Goal: Complete application form: Complete application form

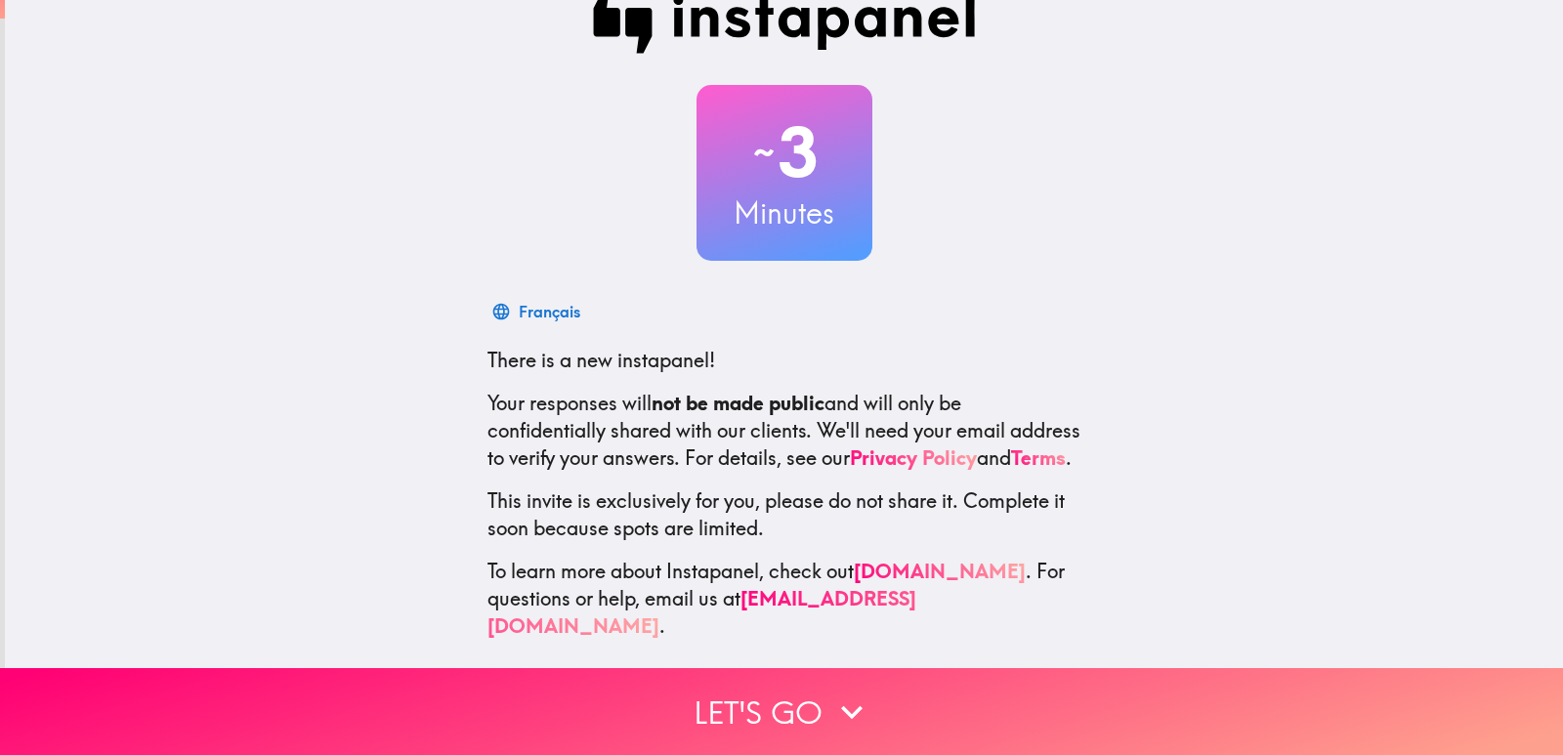
scroll to position [58, 0]
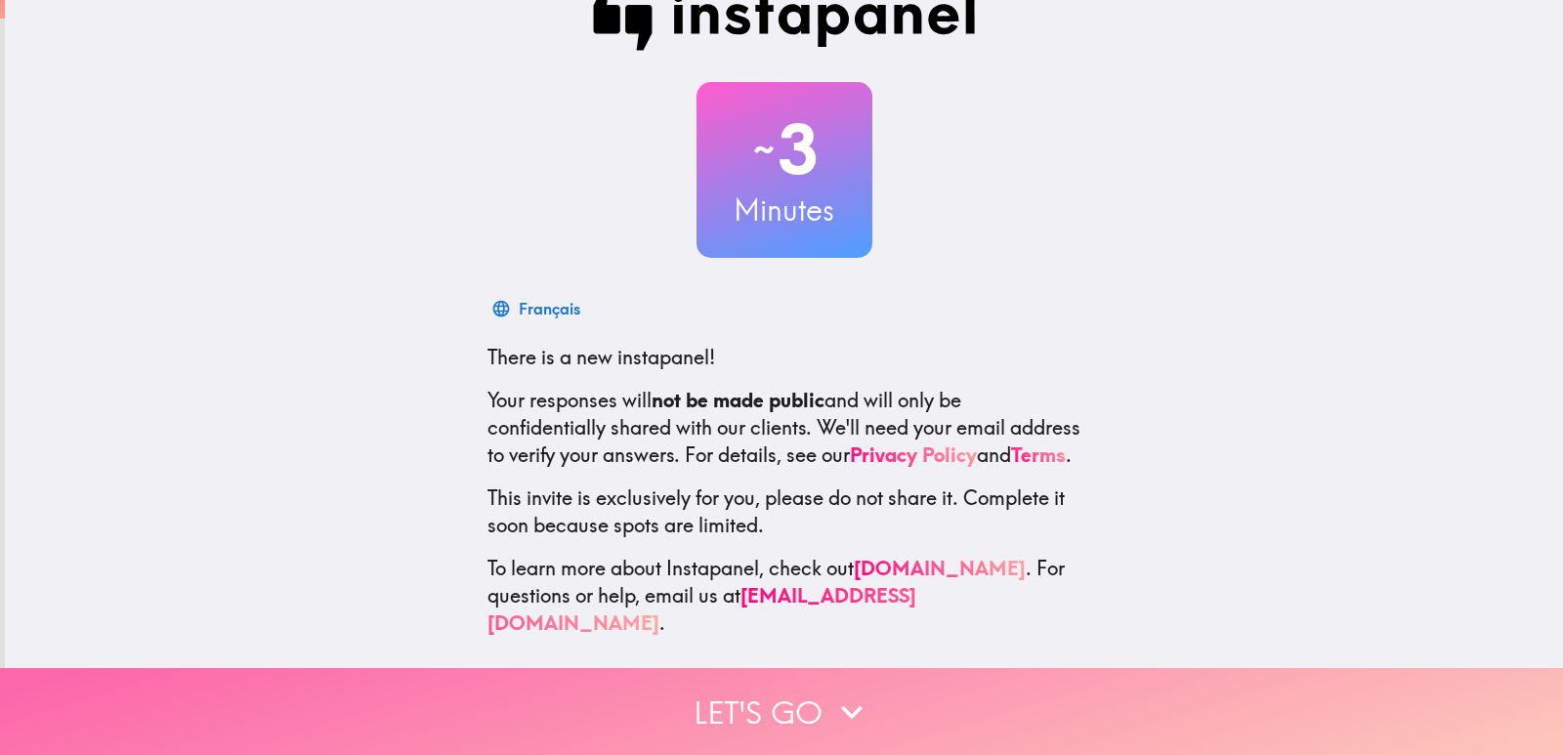
click at [734, 676] on button "Let's go" at bounding box center [781, 711] width 1563 height 87
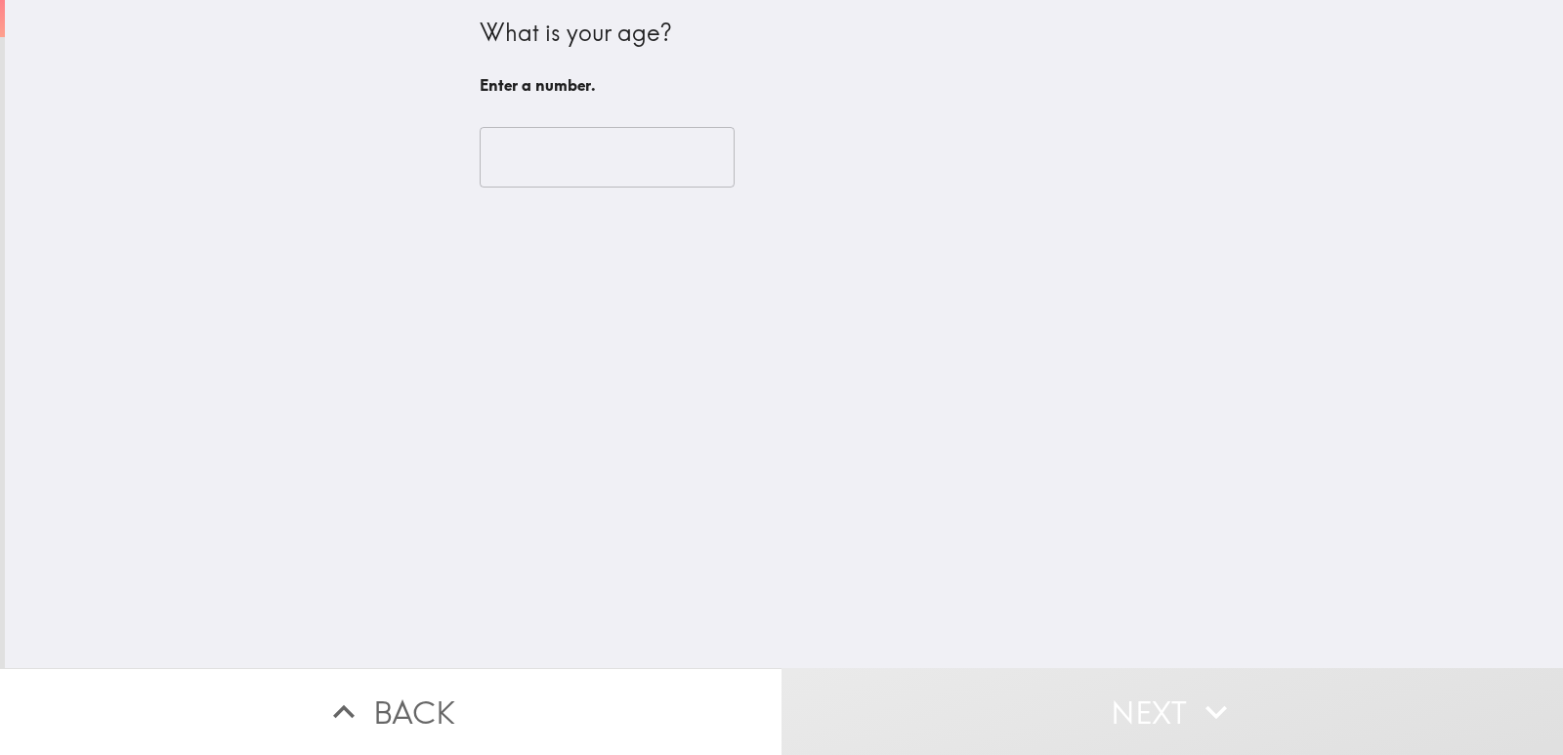
click at [580, 166] on input "number" at bounding box center [607, 157] width 255 height 61
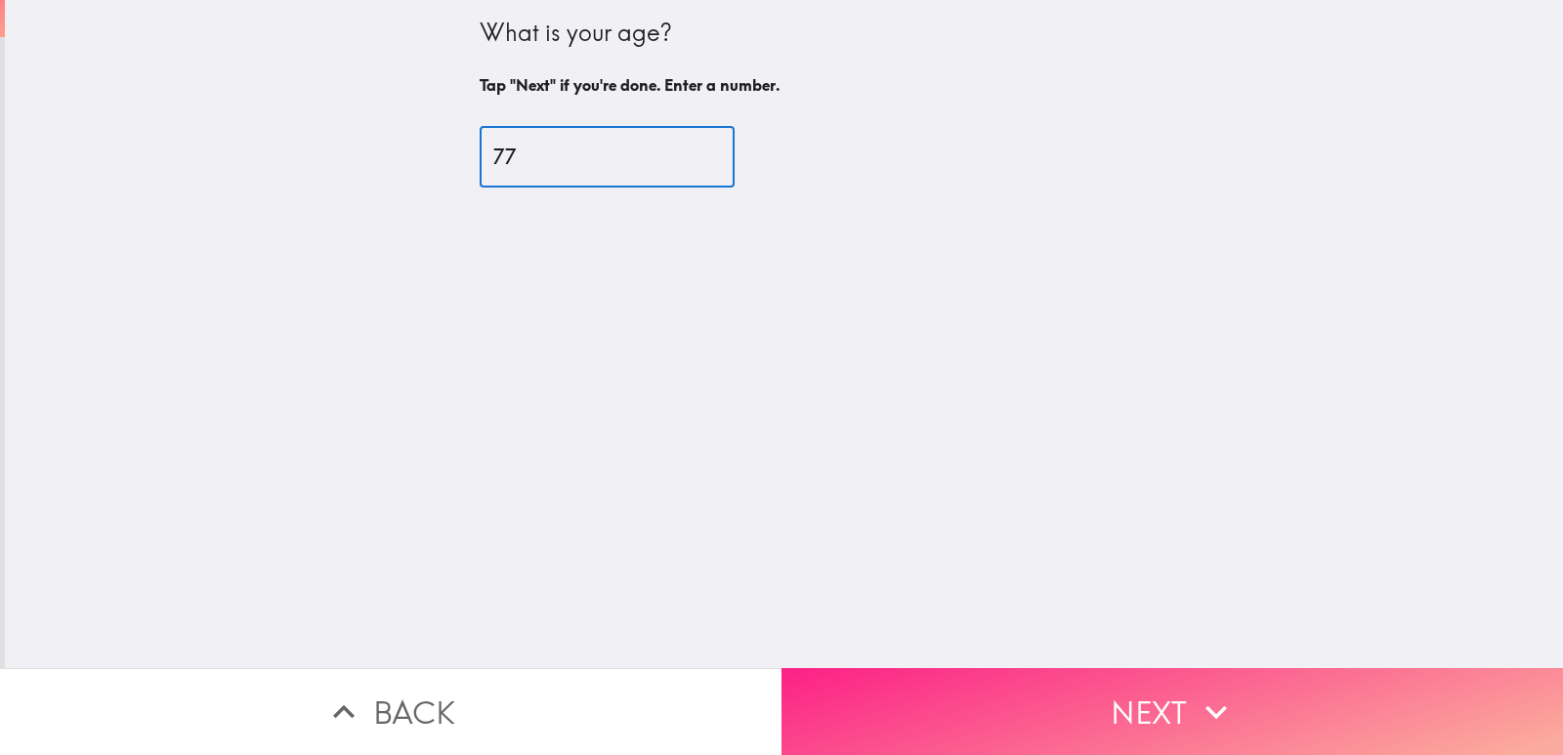
type input "77"
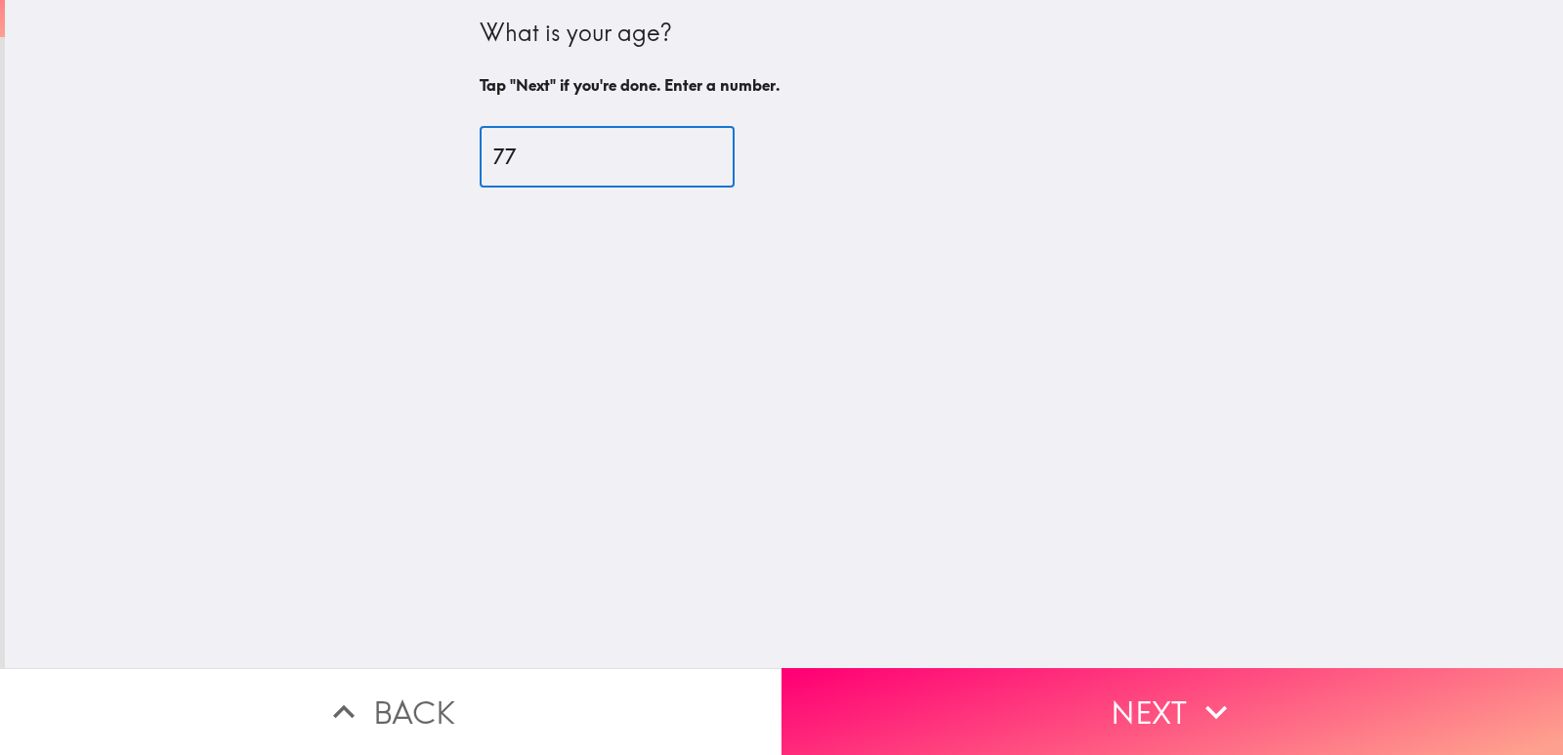
click at [959, 668] on button "Next" at bounding box center [1173, 711] width 782 height 87
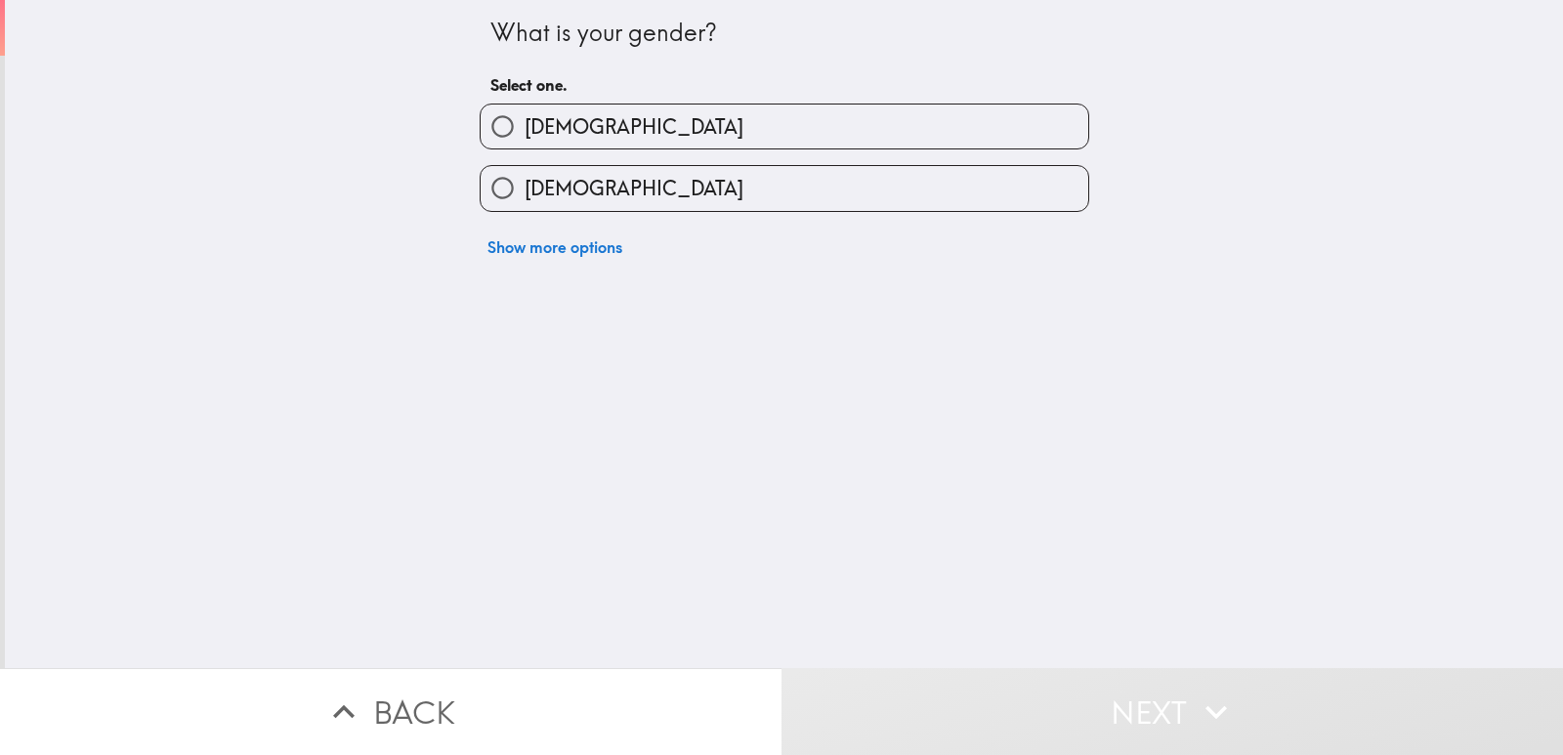
click at [580, 118] on label "[DEMOGRAPHIC_DATA]" at bounding box center [785, 127] width 608 height 44
click at [525, 118] on input "[DEMOGRAPHIC_DATA]" at bounding box center [503, 127] width 44 height 44
radio input "true"
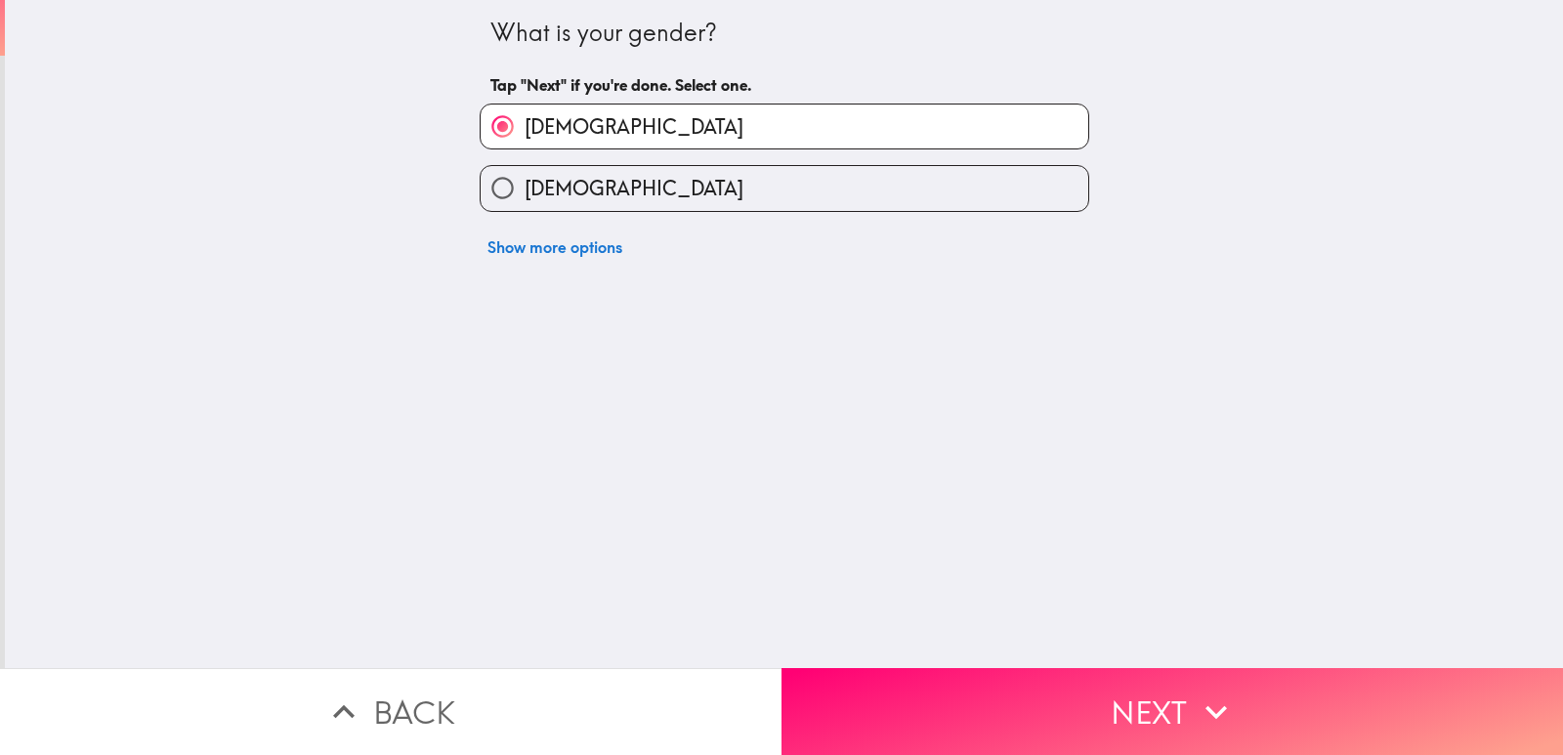
click at [893, 672] on button "Next" at bounding box center [1173, 711] width 782 height 87
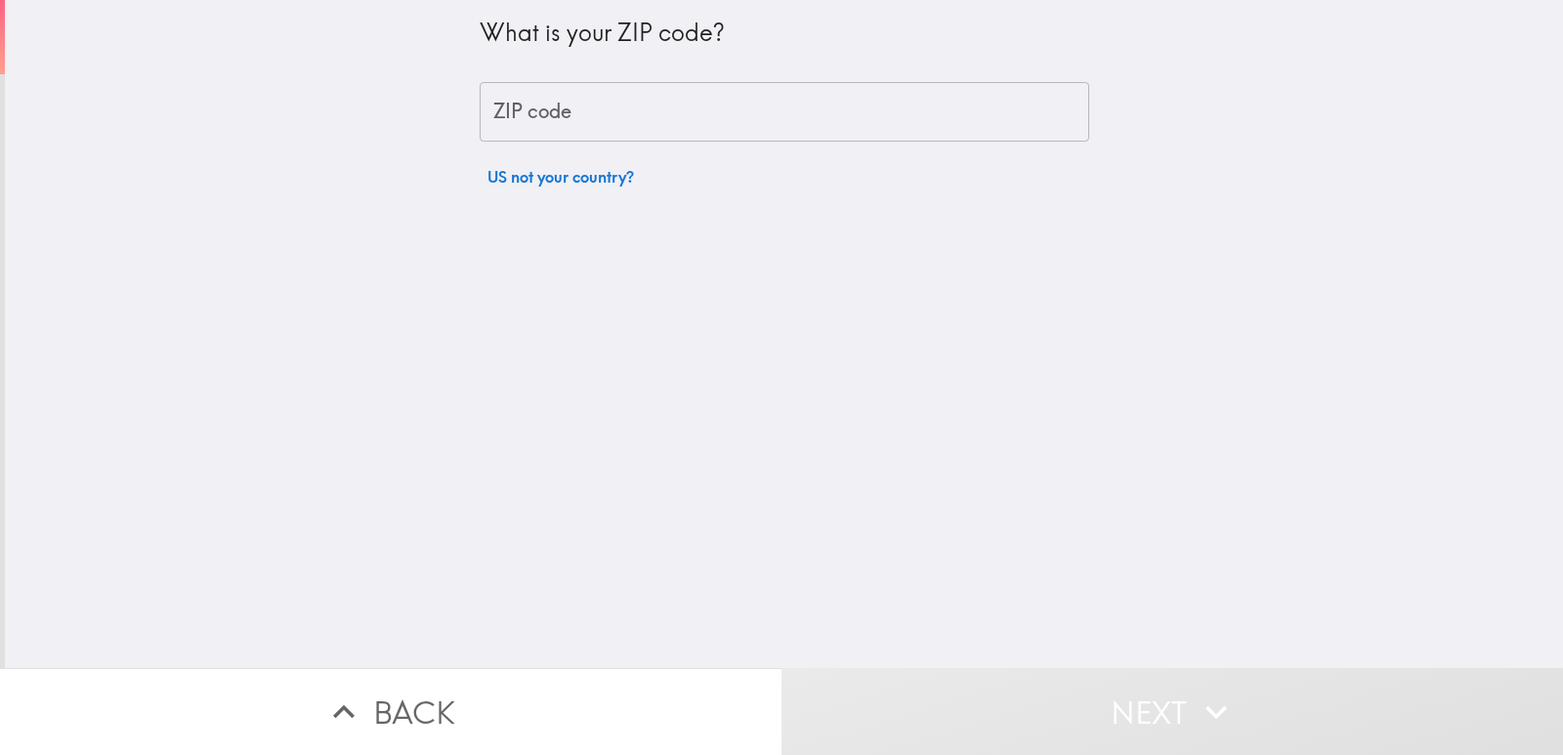
click at [671, 114] on input "ZIP code" at bounding box center [785, 112] width 610 height 61
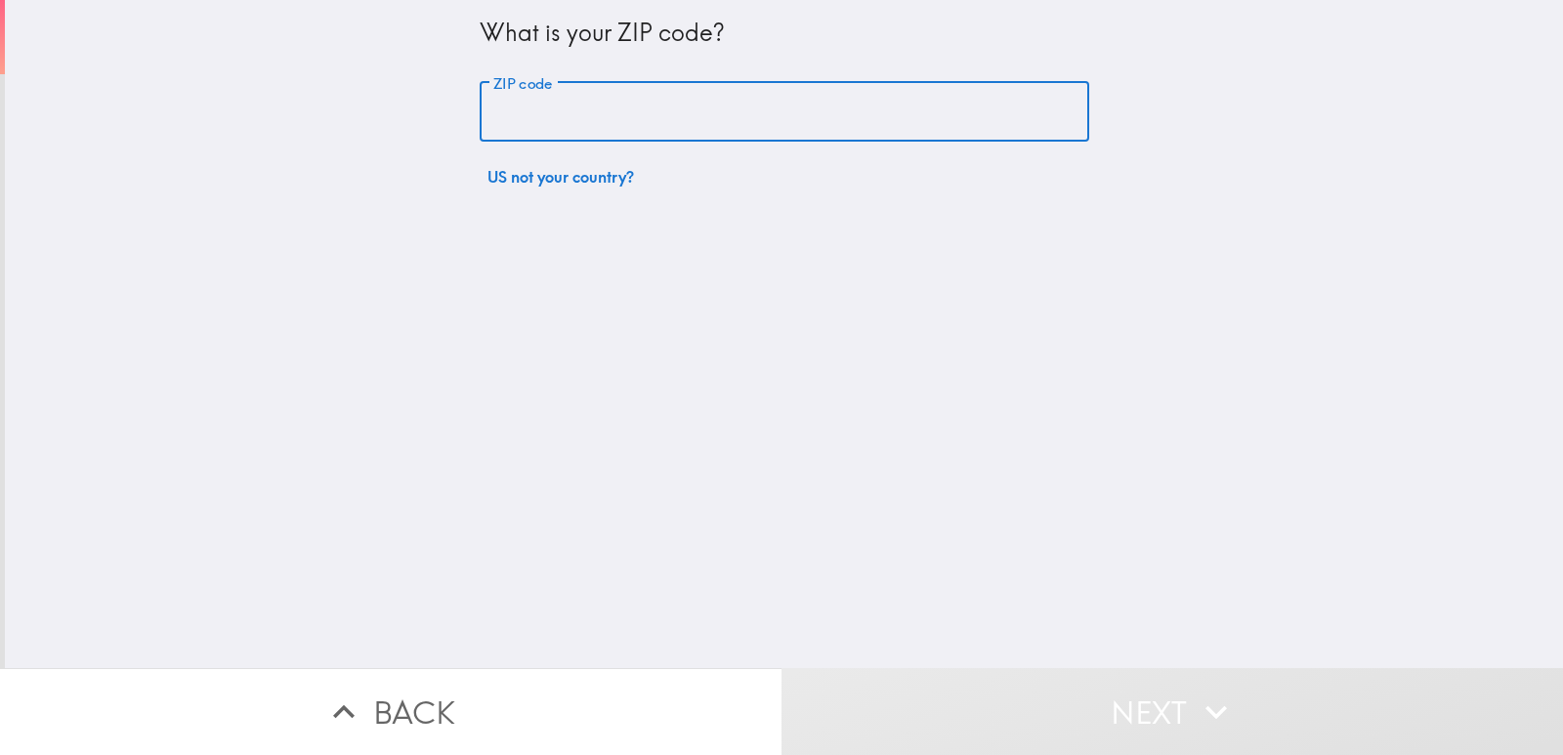
type input "85650"
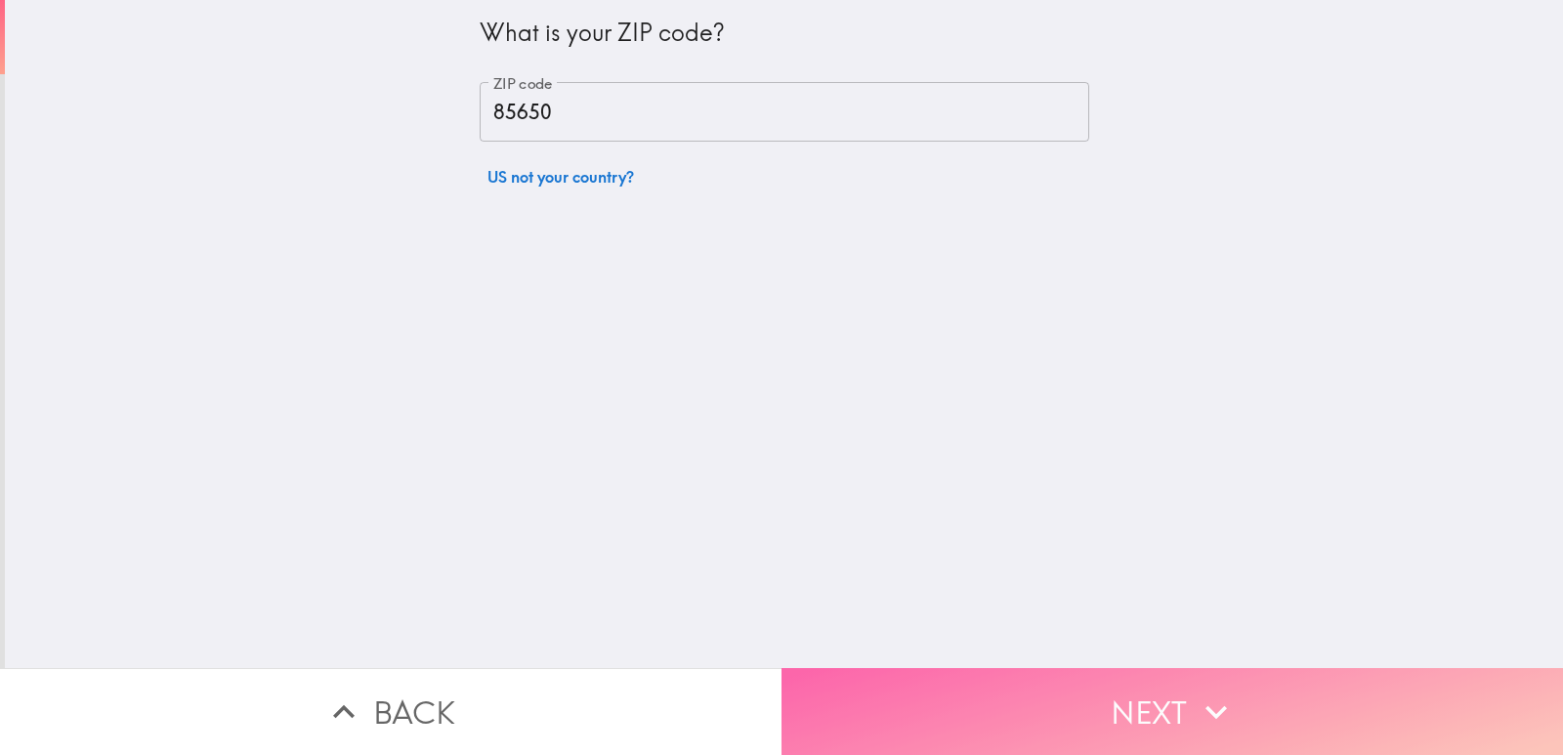
click at [872, 679] on button "Next" at bounding box center [1173, 711] width 782 height 87
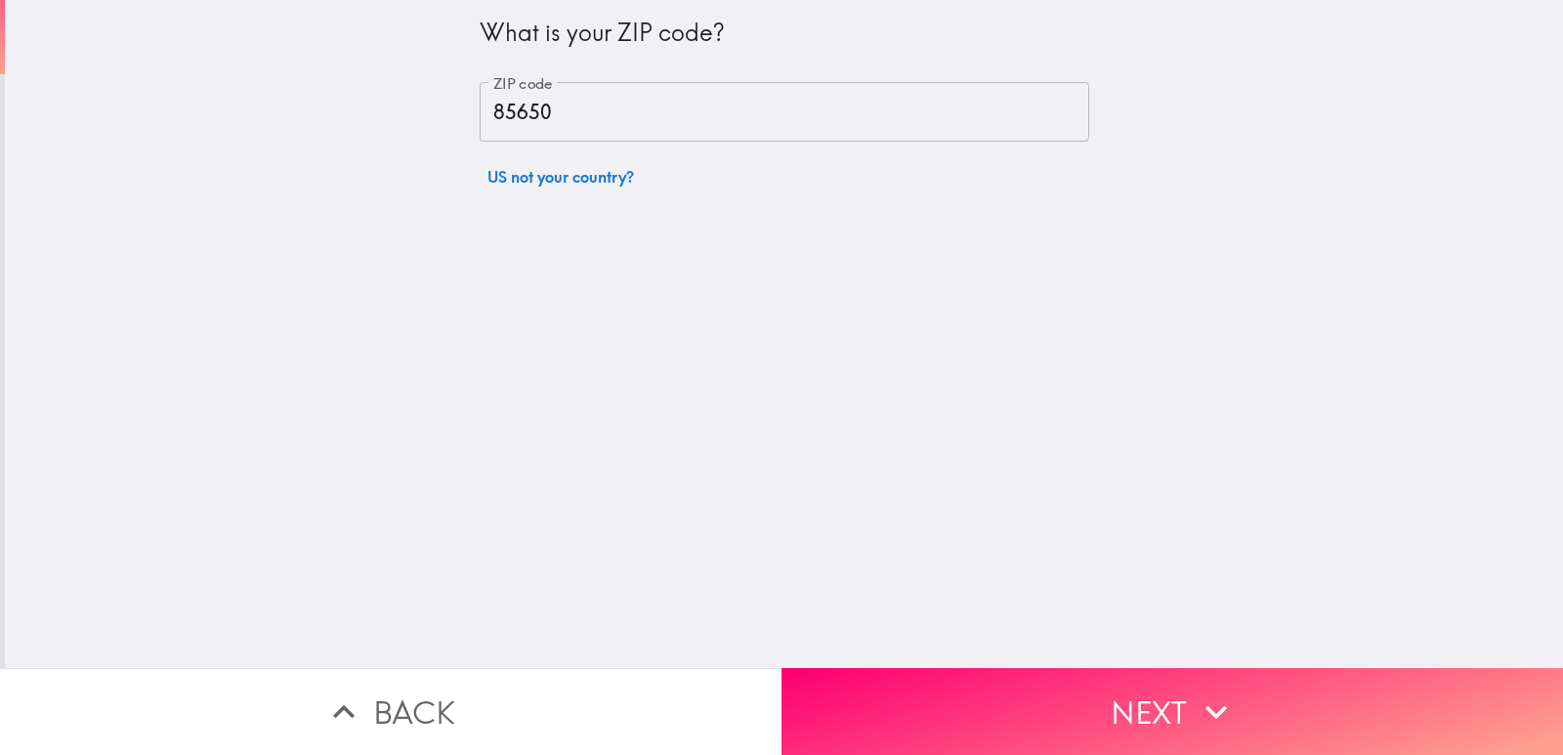
click at [1009, 686] on button "Next" at bounding box center [1173, 711] width 782 height 87
